Goal: Transaction & Acquisition: Purchase product/service

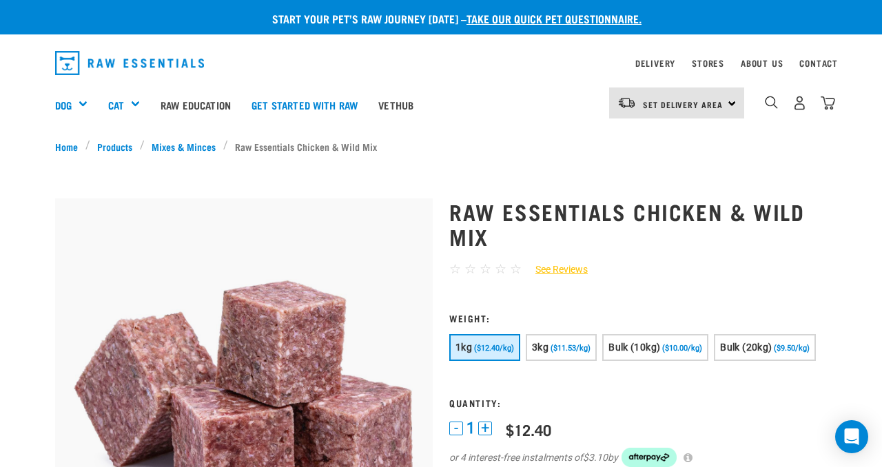
click at [760, 97] on div "2" at bounding box center [789, 104] width 91 height 55
click at [773, 105] on img "dropdown navigation" at bounding box center [771, 102] width 13 height 13
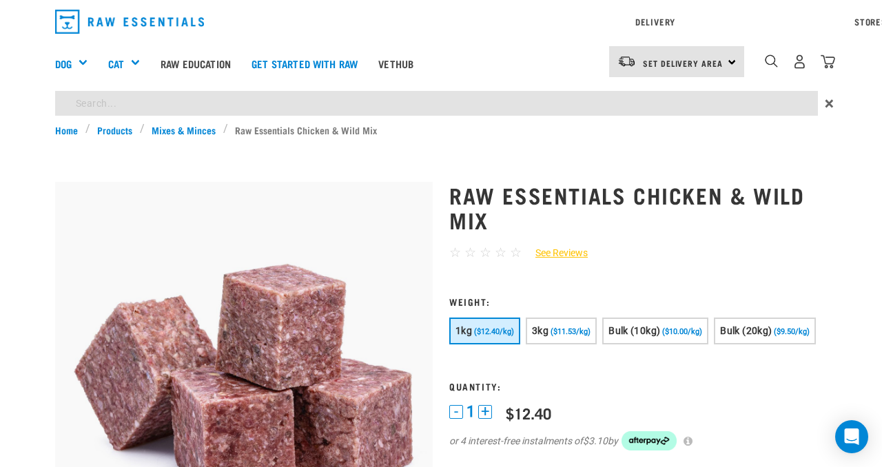
type input "possum"
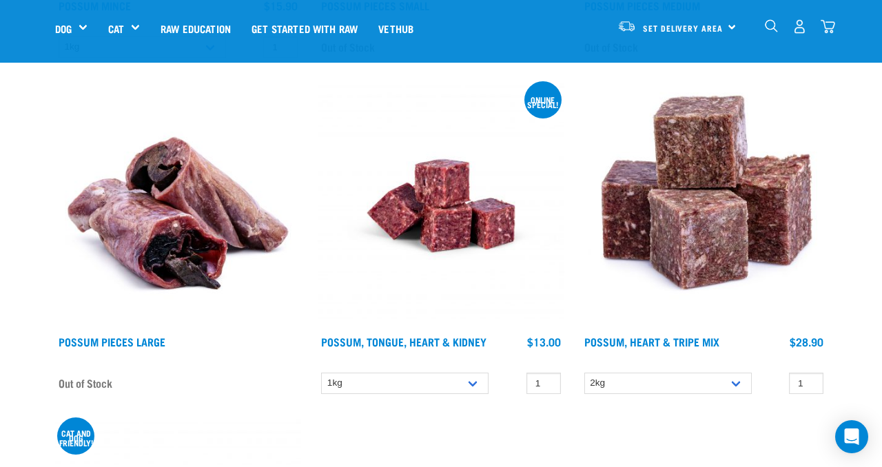
scroll to position [516, 0]
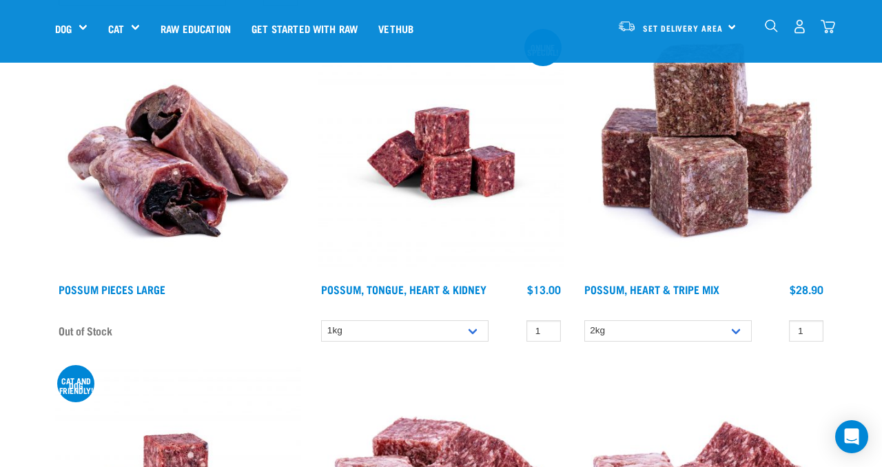
click at [726, 196] on img at bounding box center [704, 153] width 246 height 246
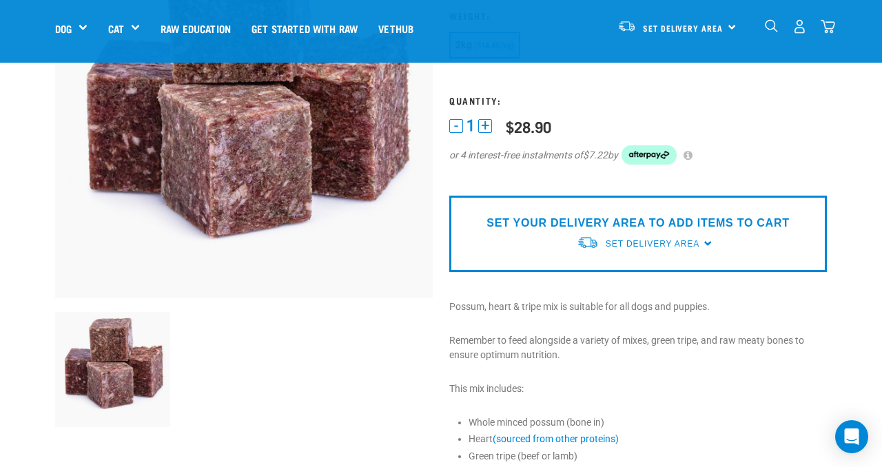
scroll to position [179, 0]
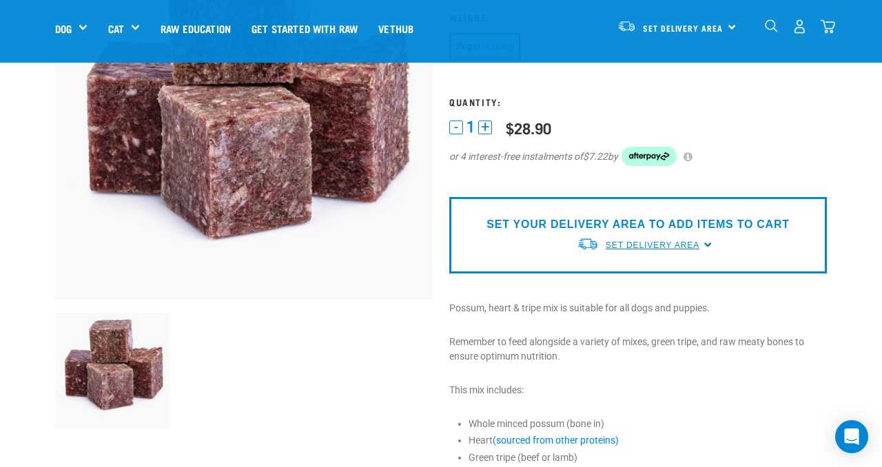
click at [696, 245] on span "Set Delivery Area" at bounding box center [653, 246] width 94 height 10
click at [667, 274] on link "[GEOGRAPHIC_DATA]" at bounding box center [645, 277] width 137 height 23
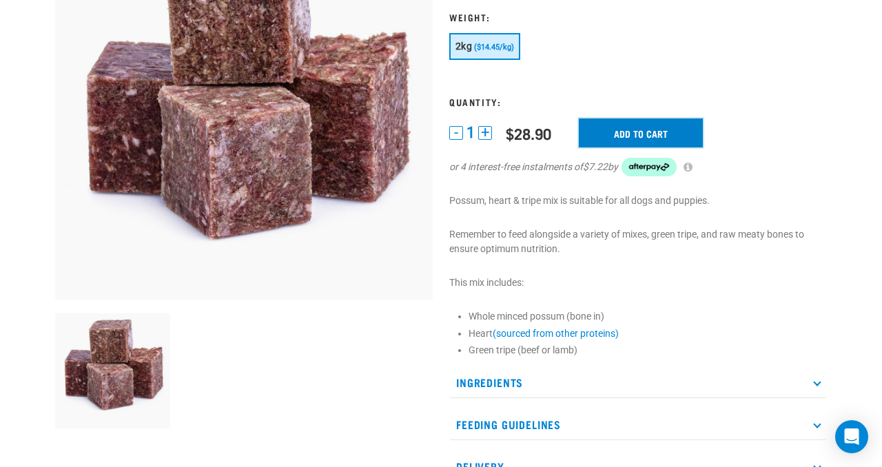
click at [638, 140] on input "Add to cart" at bounding box center [641, 133] width 124 height 29
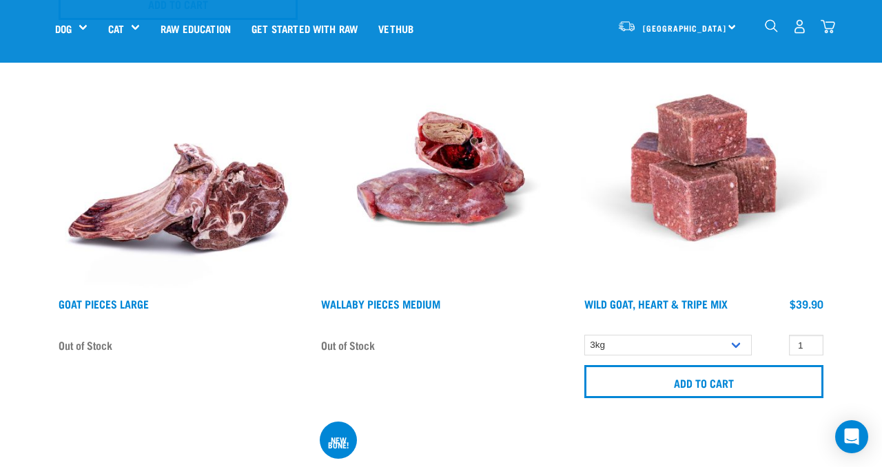
scroll to position [2429, 0]
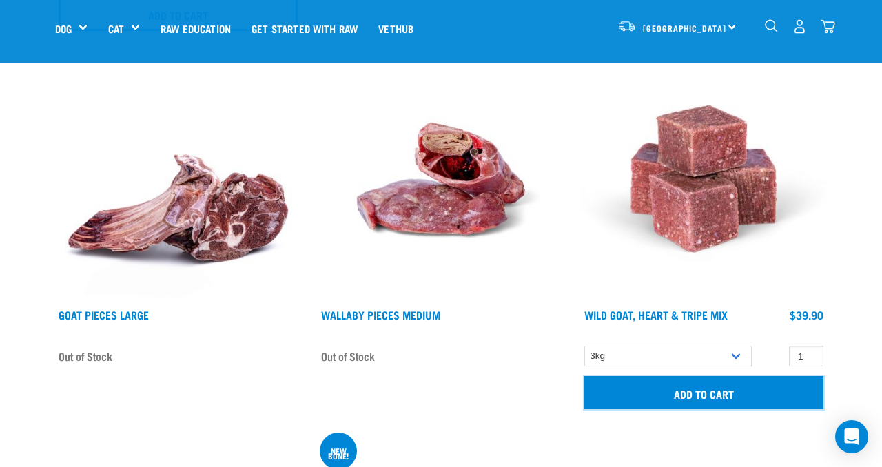
click at [690, 401] on input "Add to cart" at bounding box center [704, 392] width 239 height 33
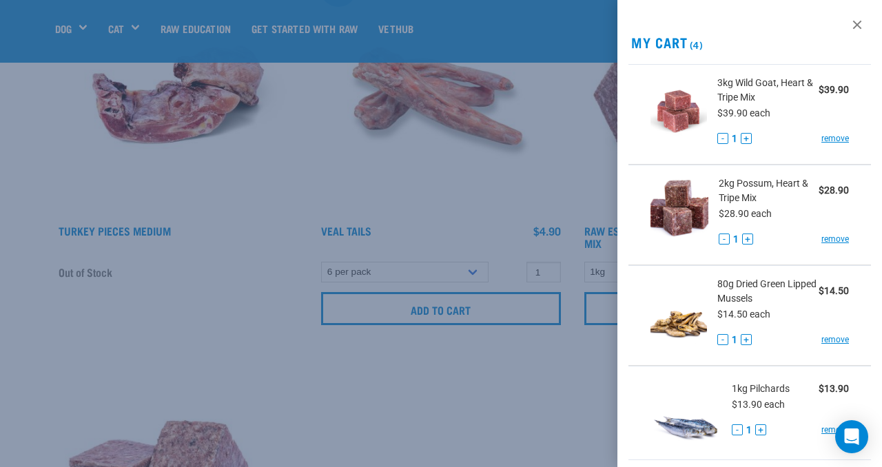
click at [501, 414] on div at bounding box center [441, 233] width 882 height 467
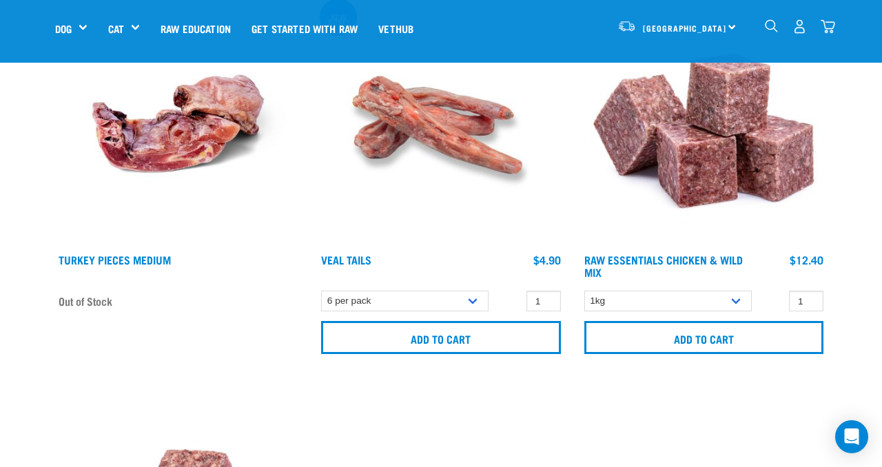
scroll to position [2826, 0]
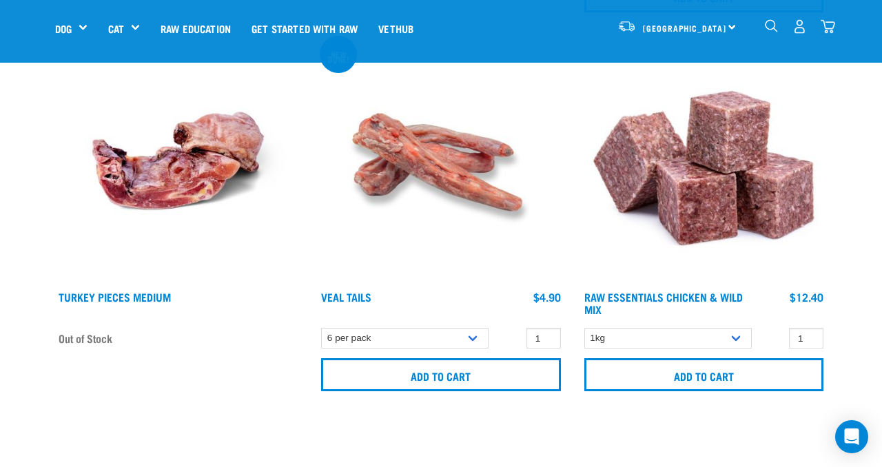
click at [778, 25] on img "dropdown navigation" at bounding box center [771, 25] width 13 height 13
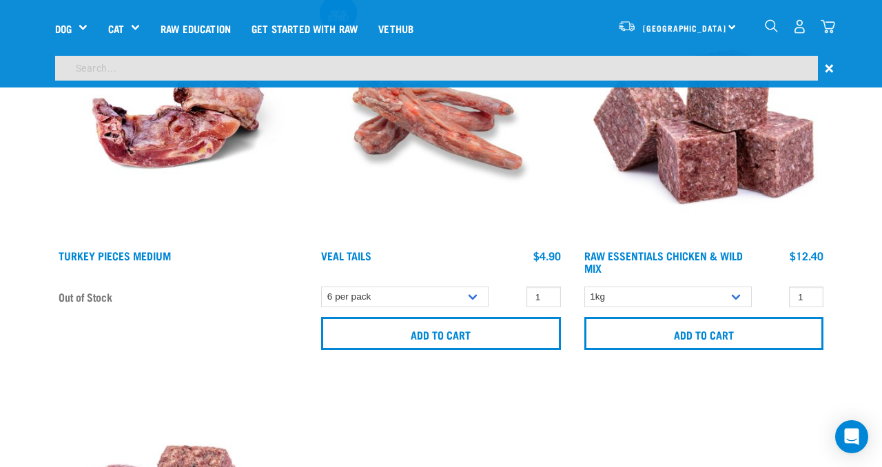
scroll to position [2784, 0]
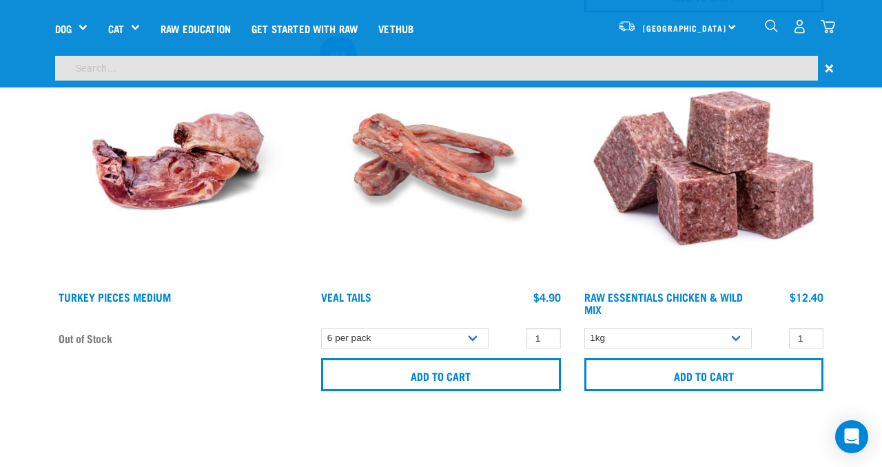
click at [658, 73] on input "search" at bounding box center [436, 68] width 763 height 25
type input "goat"
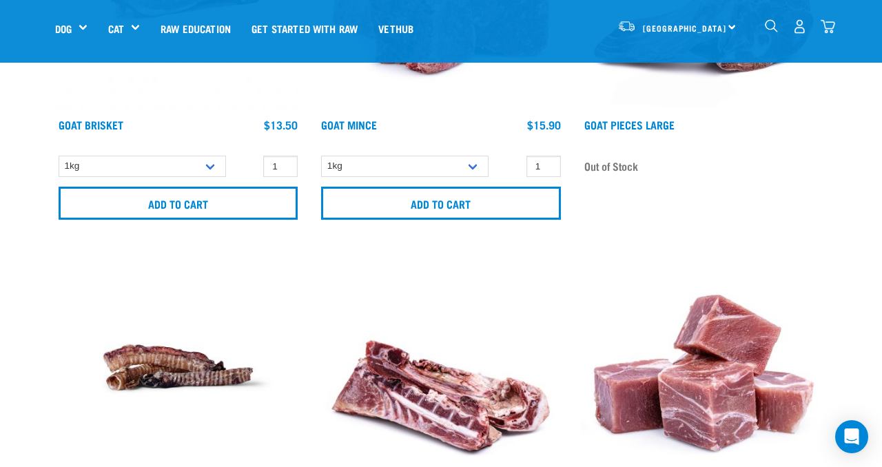
scroll to position [755, 0]
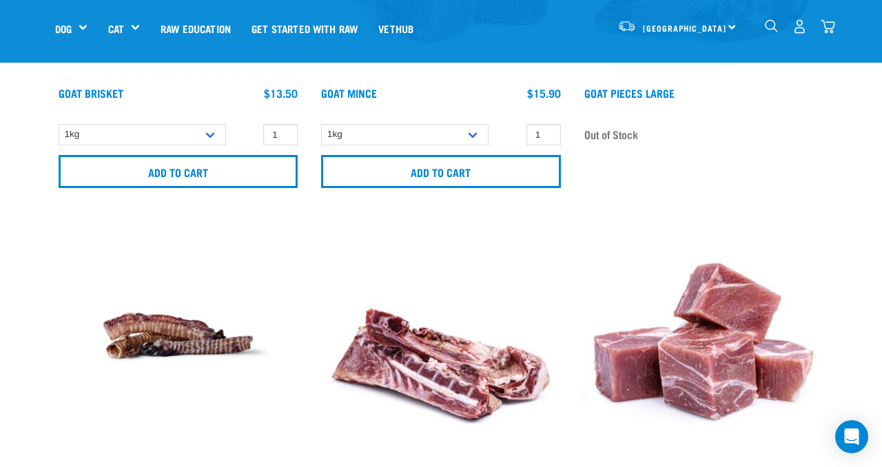
click at [829, 26] on img "dropdown navigation" at bounding box center [828, 26] width 14 height 14
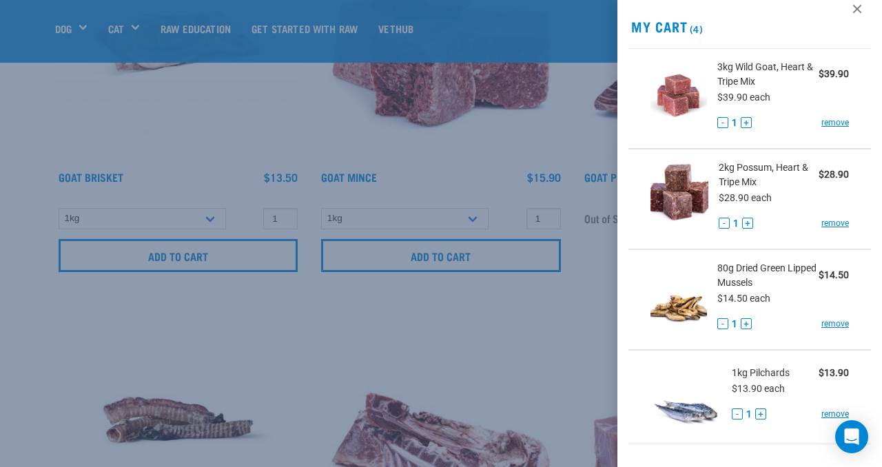
scroll to position [389, 0]
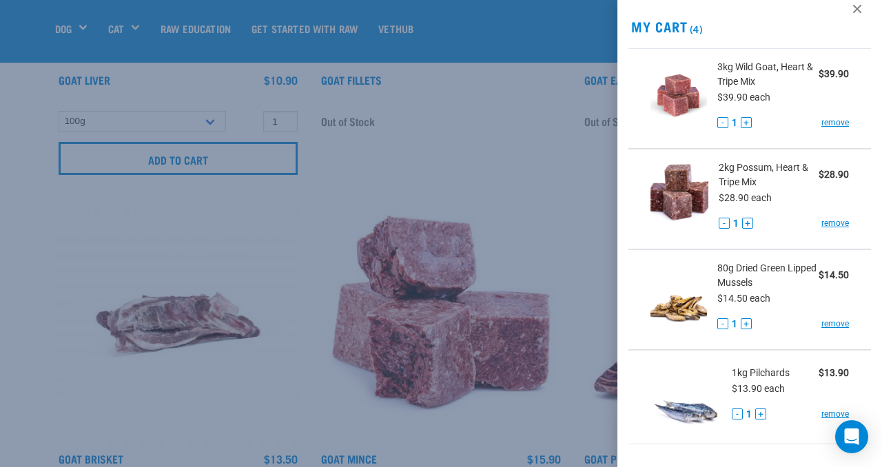
click at [405, 127] on div at bounding box center [441, 233] width 882 height 467
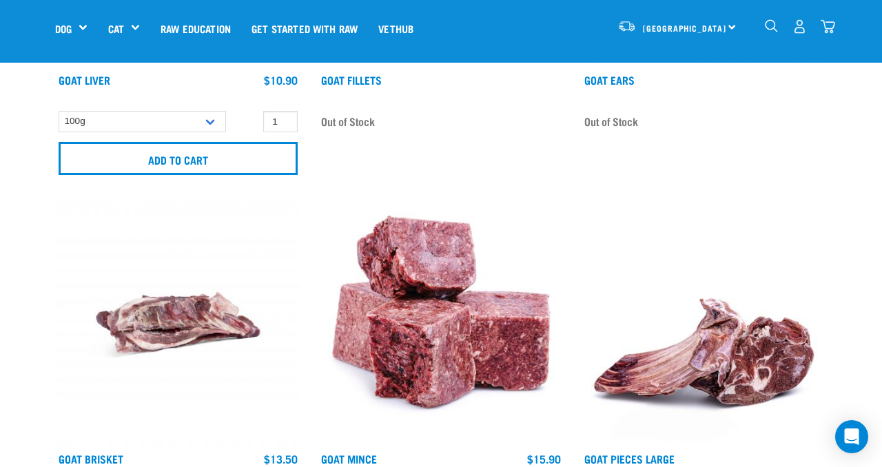
click at [766, 30] on img "dropdown navigation" at bounding box center [771, 25] width 13 height 13
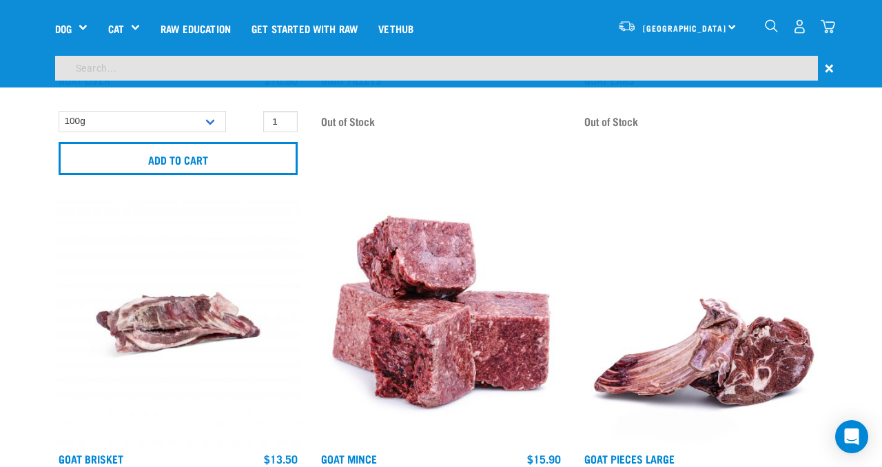
click at [673, 76] on input "search" at bounding box center [436, 68] width 763 height 25
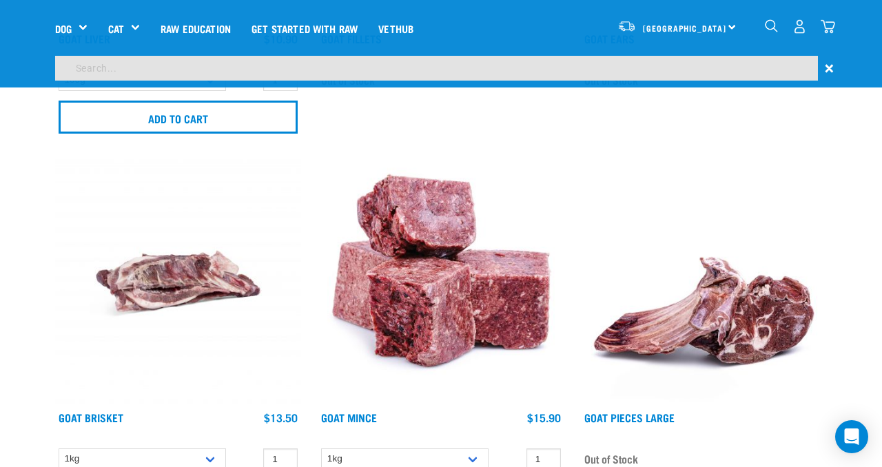
scroll to position [347, 0]
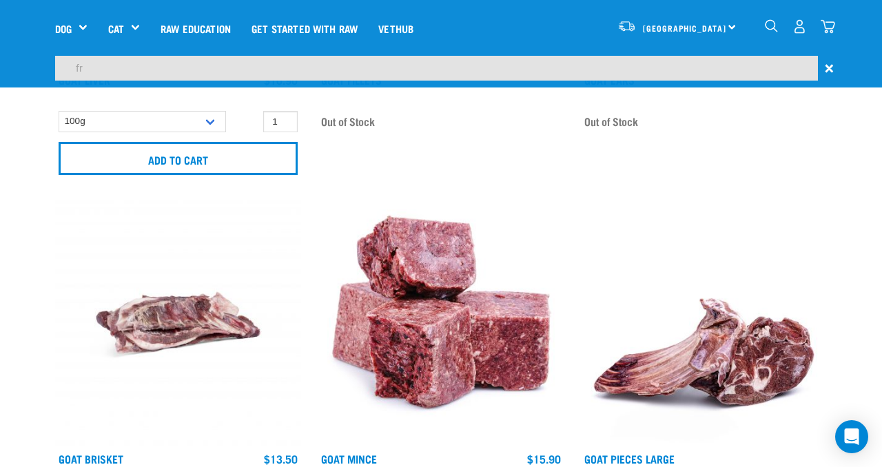
type input "f"
type input "green lipped mussel"
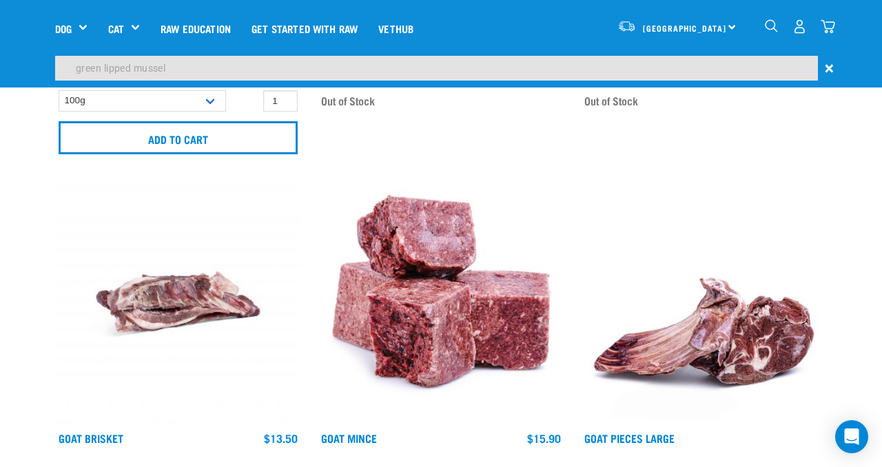
scroll to position [0, 0]
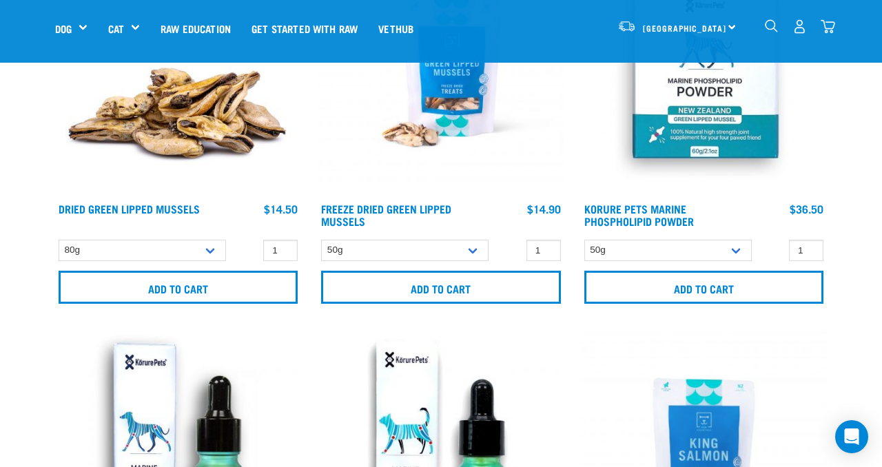
scroll to position [259, 0]
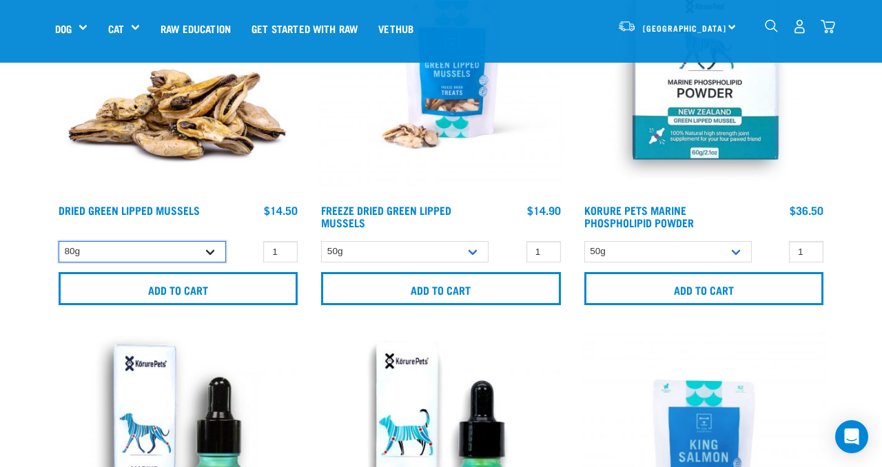
click at [121, 245] on select "80g" at bounding box center [143, 251] width 168 height 21
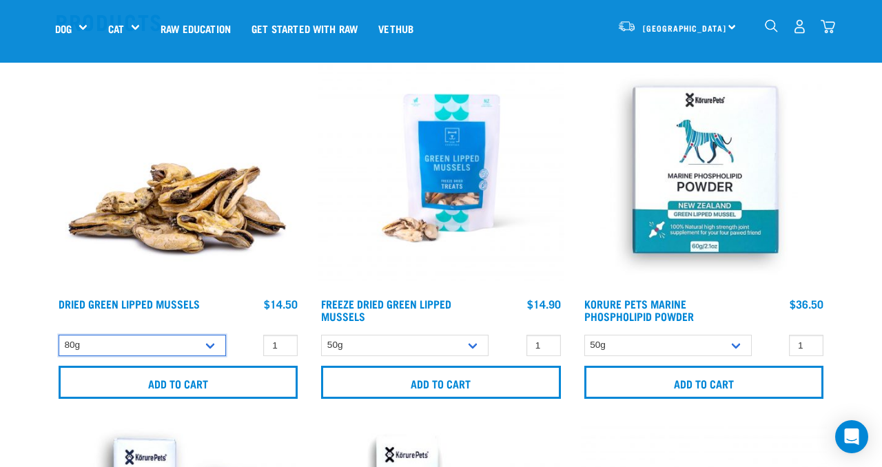
scroll to position [185, 0]
